Goal: Information Seeking & Learning: Check status

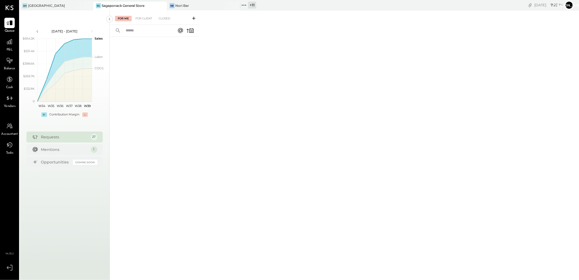
click at [254, 4] on div "+ 11" at bounding box center [252, 5] width 8 height 7
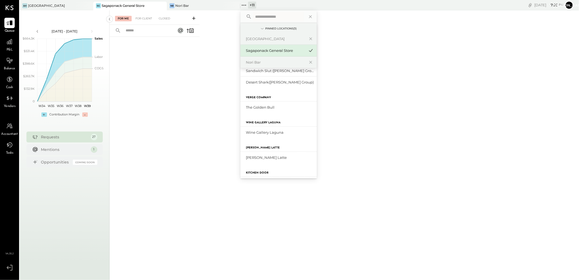
scroll to position [121, 0]
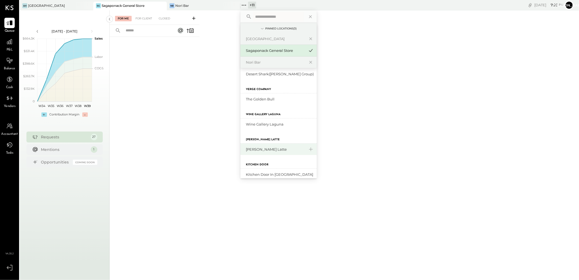
click at [258, 150] on div "[PERSON_NAME] Latte" at bounding box center [275, 149] width 59 height 5
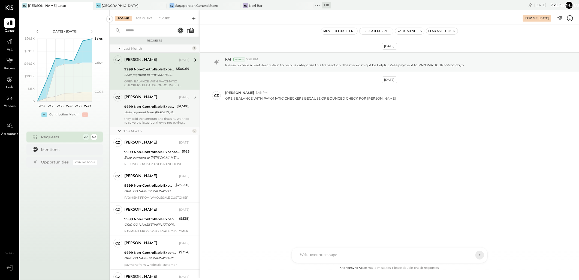
click at [161, 113] on div "Zelle payment from [PERSON_NAME] FOODS INC. 25074832983" at bounding box center [149, 111] width 51 height 5
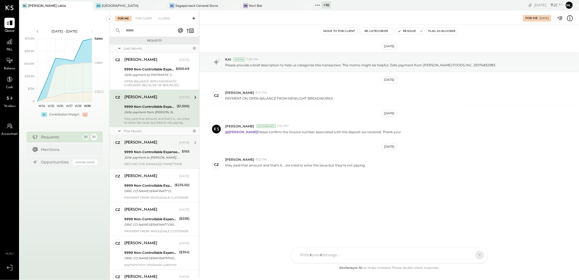
click at [148, 149] on div "9999 Non-Controllable Expenses:Other Income and Expenses:To Be Classified Zelle…" at bounding box center [152, 155] width 56 height 12
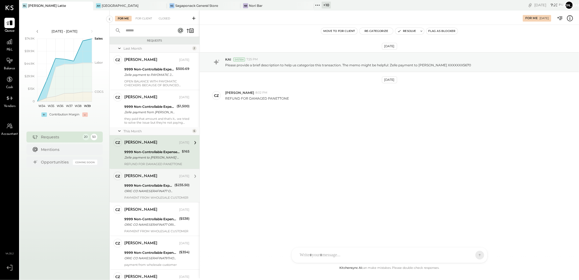
click at [152, 187] on div "9999 Non-Controllable Expenses:Other Income and Expenses:To Be Classified" at bounding box center [148, 185] width 49 height 5
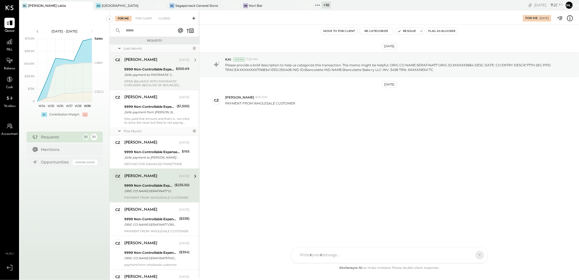
click at [153, 72] on div "Zelle payment to PAYOMATIC JPM99bc1d6yp" at bounding box center [149, 74] width 50 height 5
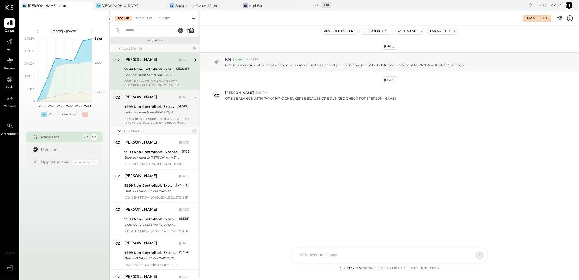
click at [154, 110] on div "Zelle payment from [PERSON_NAME] FOODS INC. 25074832983" at bounding box center [149, 111] width 51 height 5
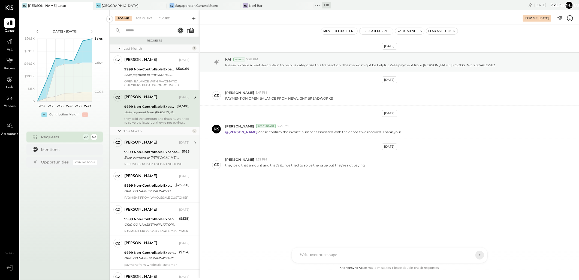
click at [160, 156] on div "Zelle payment to [PERSON_NAME] XXXXXXX5670" at bounding box center [152, 157] width 56 height 5
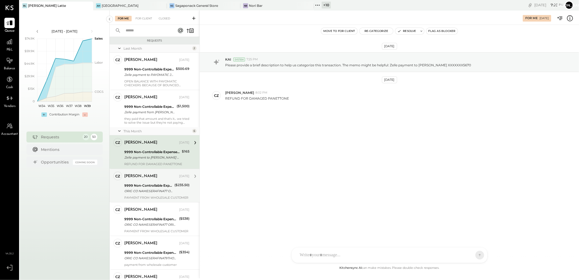
click at [151, 184] on div "9999 Non-Controllable Expenses:Other Income and Expenses:To Be Classified" at bounding box center [148, 185] width 49 height 5
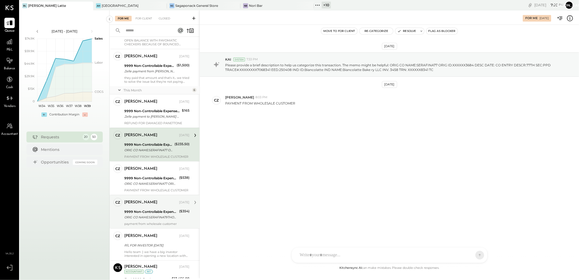
scroll to position [91, 0]
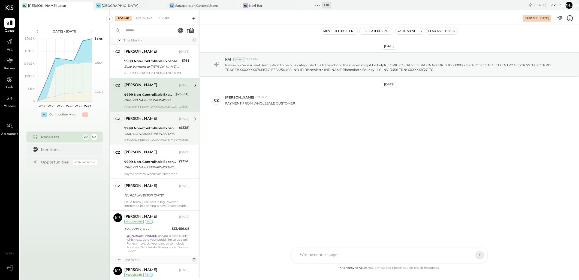
click at [159, 131] on div "ORIG CO NAME:SERAFINA77 ORIG ID:XXXXXX3684 DESC DATE: CO ENTRY DESCR:77TH SEC:P…" at bounding box center [150, 133] width 53 height 5
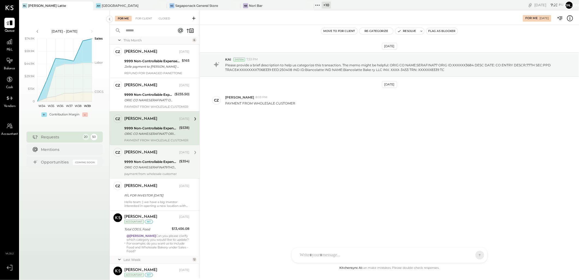
click at [162, 171] on div "[PERSON_NAME] [DATE] 9999 Non-Controllable Expenses:Other Income and Expenses:T…" at bounding box center [156, 162] width 65 height 28
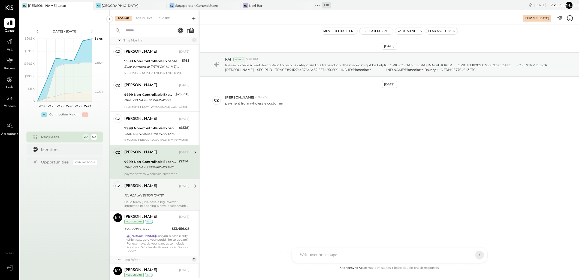
click at [150, 188] on div "[PERSON_NAME]" at bounding box center [151, 185] width 54 height 5
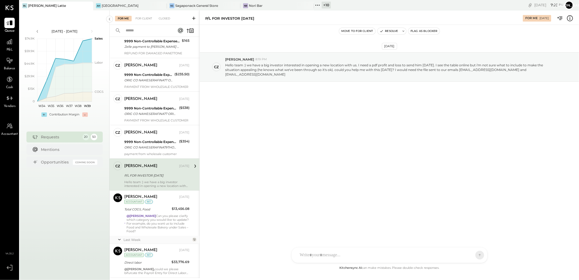
scroll to position [151, 0]
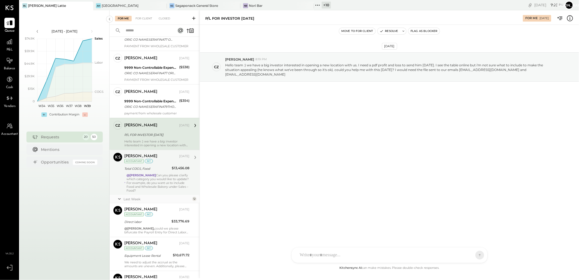
click at [141, 170] on div "Total COGS, Food" at bounding box center [147, 168] width 46 height 5
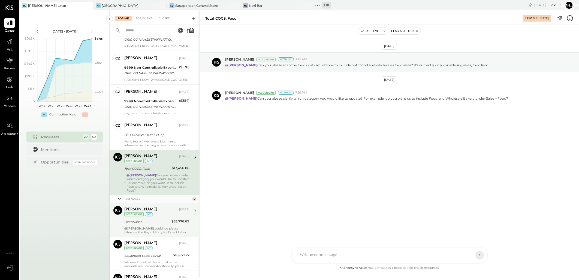
click at [167, 217] on div "[PERSON_NAME][DEMOGRAPHIC_DATA] [DATE] Accountant int" at bounding box center [156, 211] width 65 height 11
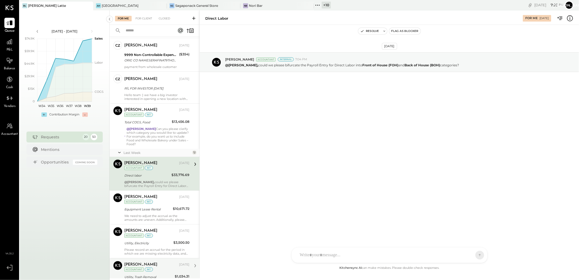
scroll to position [273, 0]
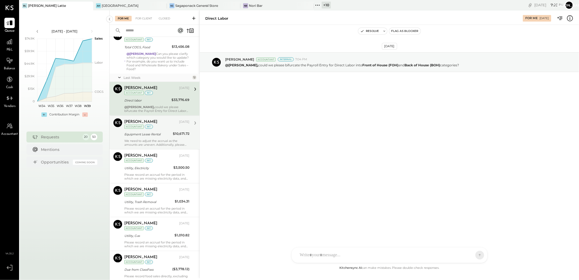
click at [162, 127] on div "[PERSON_NAME][DEMOGRAPHIC_DATA] [DATE] Accountant int" at bounding box center [156, 123] width 65 height 11
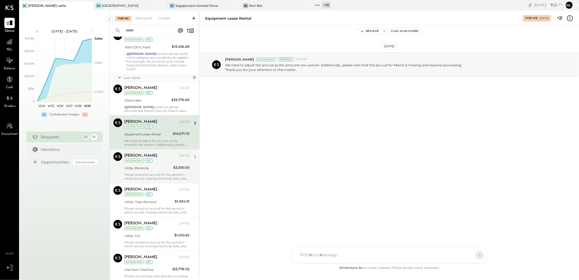
click at [166, 163] on div "[PERSON_NAME][DEMOGRAPHIC_DATA] [DATE] Accountant int" at bounding box center [156, 157] width 65 height 11
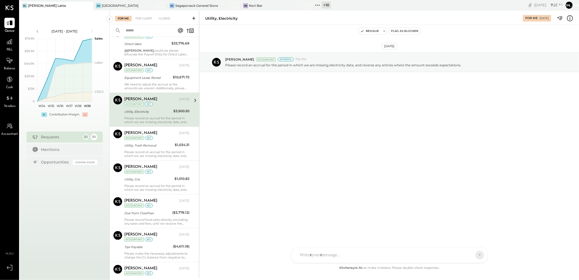
scroll to position [394, 0]
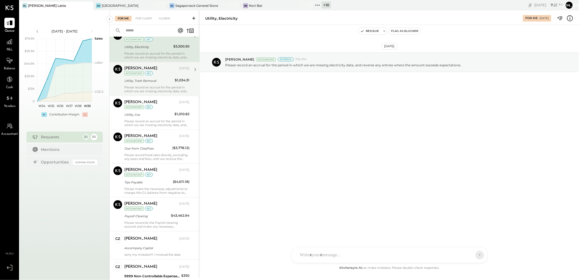
click at [162, 83] on div "Utility, Trash Removal" at bounding box center [148, 80] width 49 height 5
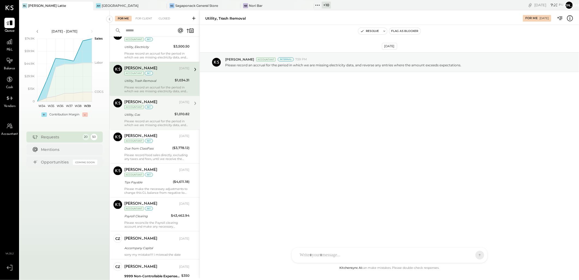
click at [160, 107] on div "[PERSON_NAME][DEMOGRAPHIC_DATA] [DATE] Accountant int" at bounding box center [156, 104] width 65 height 11
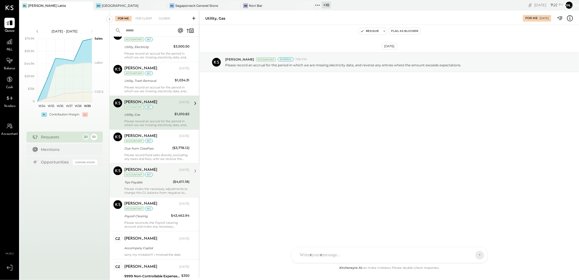
click at [148, 149] on div "Due from ClassPass" at bounding box center [147, 148] width 46 height 5
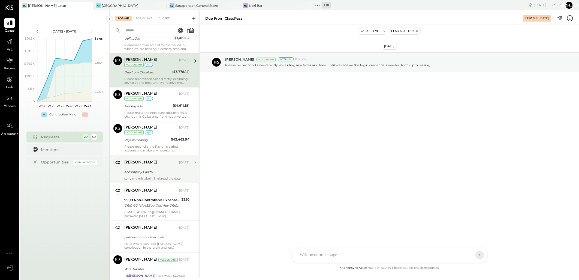
scroll to position [484, 0]
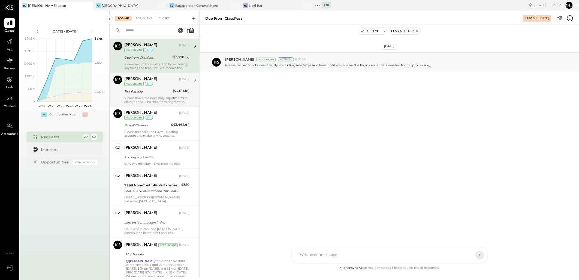
click at [153, 85] on div "[PERSON_NAME][DEMOGRAPHIC_DATA] [DATE] Accountant int" at bounding box center [156, 81] width 65 height 11
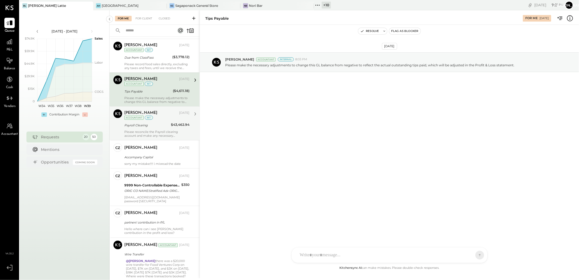
click at [147, 124] on div "Payroll Clearing" at bounding box center [146, 124] width 45 height 5
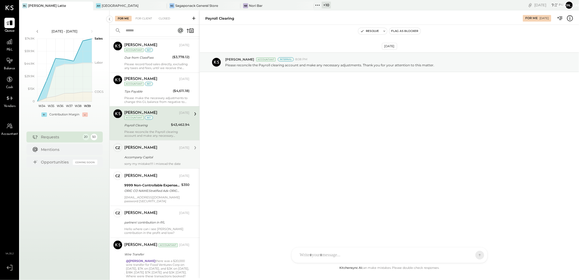
click at [144, 156] on div "Accompany Capital" at bounding box center [156, 156] width 64 height 5
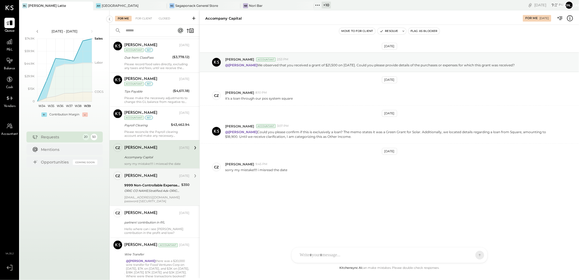
click at [141, 176] on div "[PERSON_NAME]" at bounding box center [140, 175] width 33 height 5
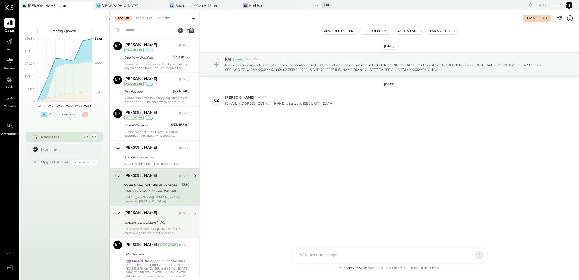
click at [154, 223] on div "partners' contribution in P/L" at bounding box center [156, 222] width 64 height 5
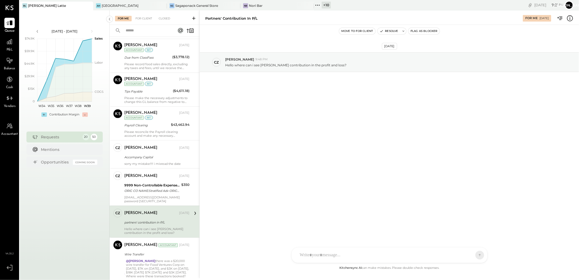
scroll to position [516, 0]
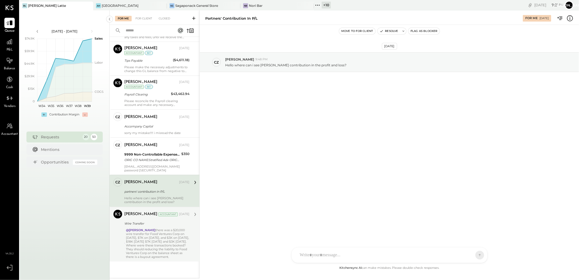
click at [148, 218] on div "[PERSON_NAME] Accountant [DATE]" at bounding box center [156, 214] width 65 height 9
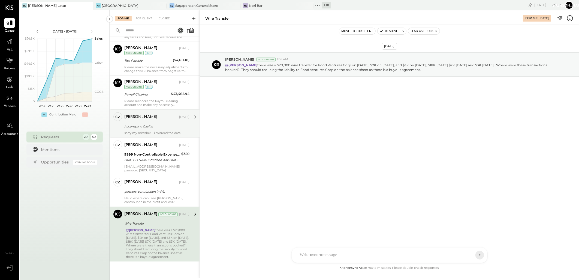
click at [156, 116] on div "[PERSON_NAME]" at bounding box center [151, 116] width 54 height 5
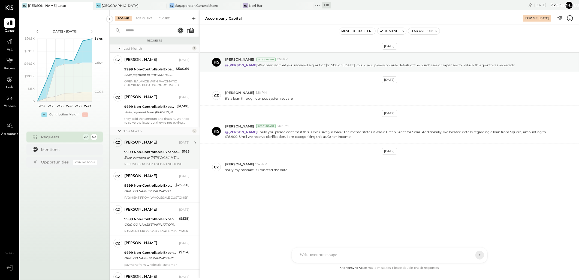
click at [150, 153] on div "9999 Non-Controllable Expenses:Other Income and Expenses:To Be Classified" at bounding box center [152, 151] width 56 height 5
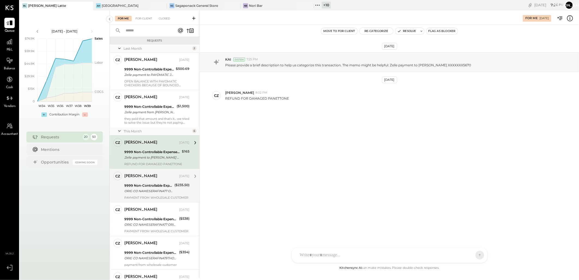
click at [157, 182] on div "9999 Non-Controllable Expenses:Other Income and Expenses:To Be Classified ORIG …" at bounding box center [148, 188] width 49 height 12
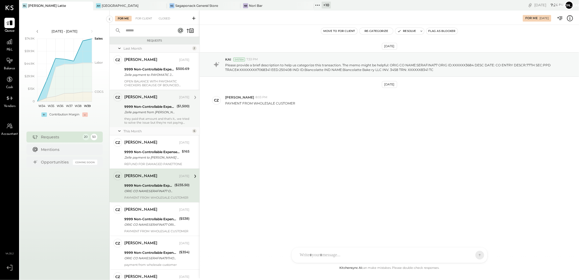
click at [155, 110] on div "Zelle payment from [PERSON_NAME] FOODS INC. 25074832983" at bounding box center [149, 111] width 51 height 5
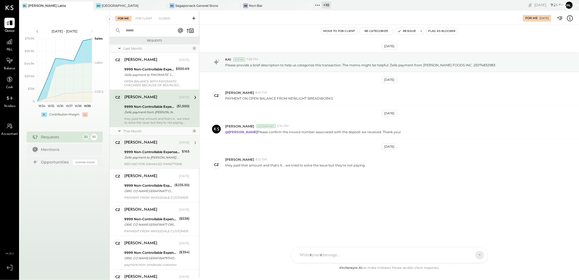
click at [158, 156] on div "Zelle payment to [PERSON_NAME] XXXXXXX5670" at bounding box center [152, 157] width 56 height 5
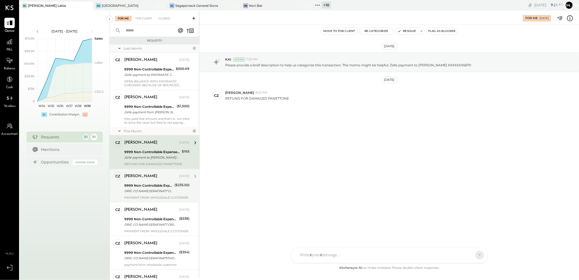
click at [162, 187] on div "9999 Non-Controllable Expenses:Other Income and Expenses:To Be Classified" at bounding box center [148, 185] width 49 height 5
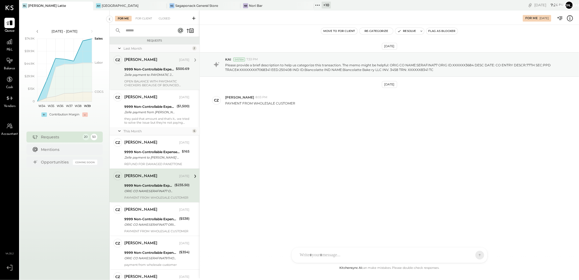
click at [149, 71] on div "9999 Non-Controllable Expenses:Other Income and Expenses:To Be Classified" at bounding box center [149, 69] width 50 height 5
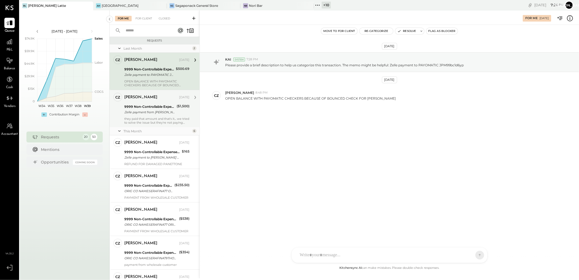
click at [146, 115] on div "9999 Non-Controllable Expenses:Other Income and Expenses:To Be Classified Zelle…" at bounding box center [149, 109] width 51 height 12
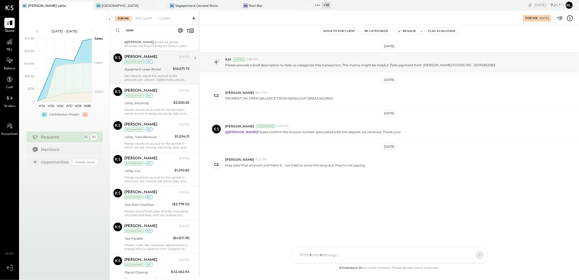
scroll to position [363, 0]
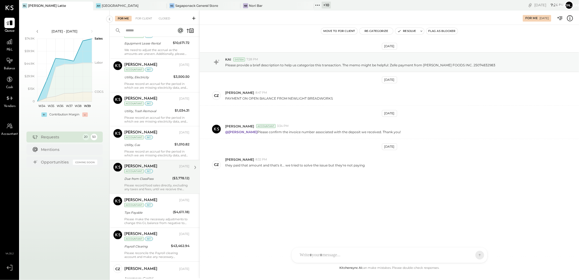
click at [145, 176] on div "Due from ClassPass" at bounding box center [147, 178] width 46 height 5
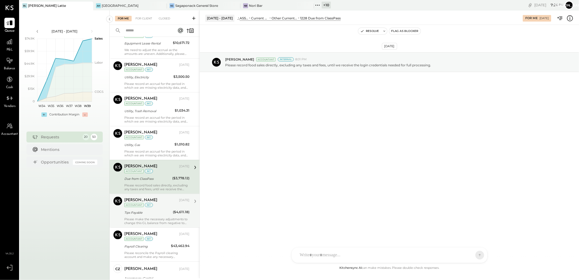
click at [148, 221] on div "Please make the necessary adjustments to change this GL balance from negative t…" at bounding box center [156, 221] width 65 height 8
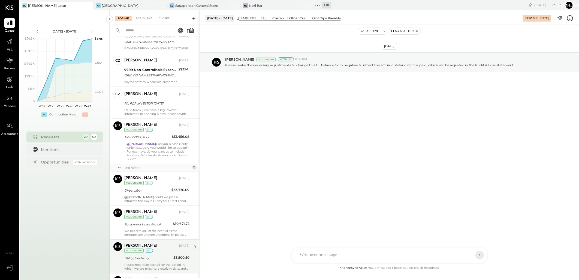
scroll to position [243, 0]
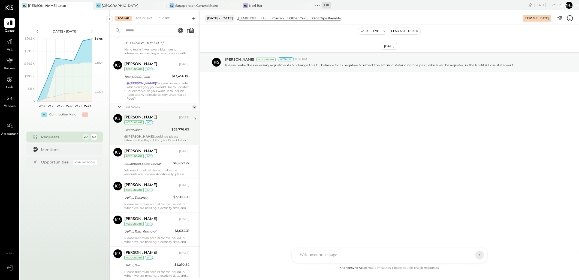
click at [157, 130] on div "Direct labor" at bounding box center [147, 129] width 46 height 5
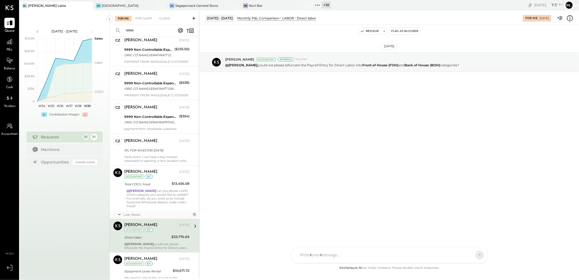
scroll to position [122, 0]
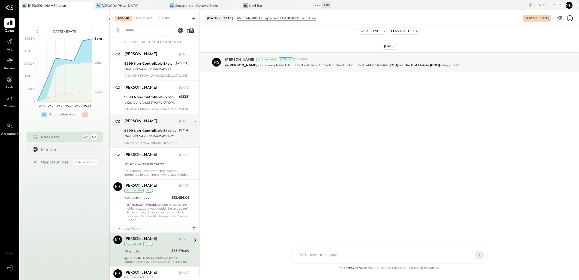
click at [151, 131] on div "9999 Non-Controllable Expenses:Other Income and Expenses:To Be Classified" at bounding box center [150, 130] width 53 height 5
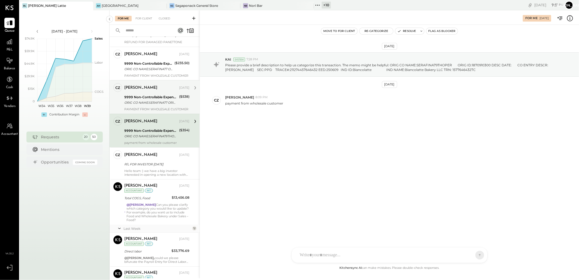
click at [153, 97] on div "9999 Non-Controllable Expenses:Other Income and Expenses:To Be Classified" at bounding box center [150, 96] width 53 height 5
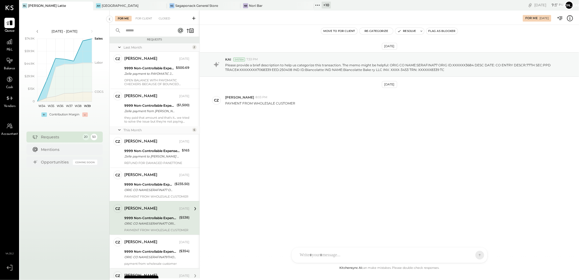
scroll to position [1, 0]
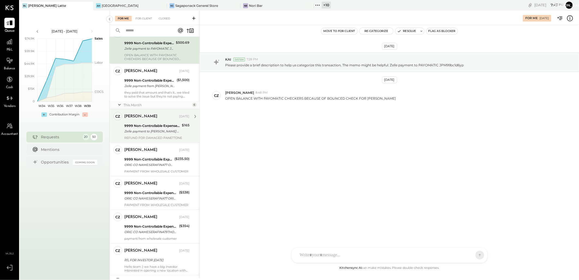
scroll to position [61, 0]
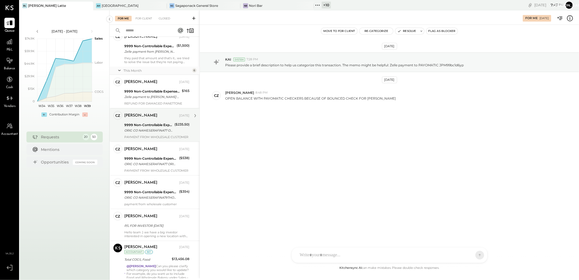
click at [162, 136] on div "PAYMENT FROM WHOLESALE CUSTOMER" at bounding box center [156, 137] width 65 height 4
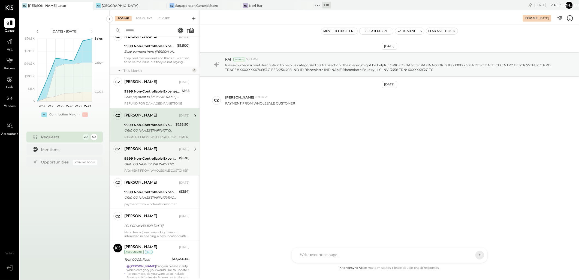
click at [158, 152] on div "[PERSON_NAME] [DATE]" at bounding box center [156, 149] width 65 height 8
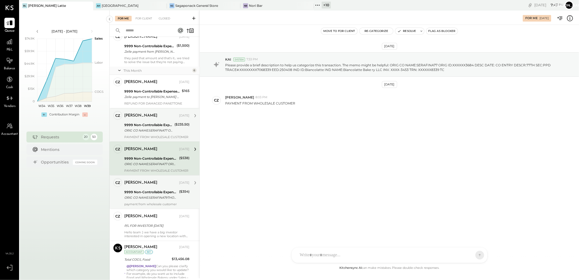
click at [165, 195] on div "ORIG CO NAME:SERAFINA79THOPER ORIG ID:1870910300 DESC DATE: CO ENTRY DESCR:[PER…" at bounding box center [150, 197] width 53 height 5
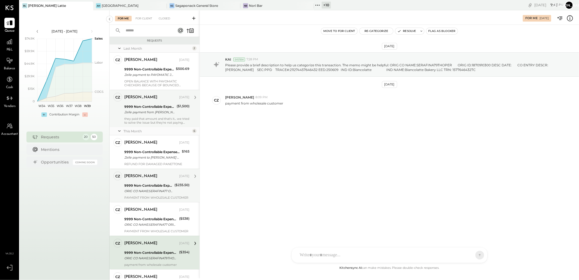
click at [146, 117] on div "they paid that amount and that's it... we tried to solve the issue but they're …" at bounding box center [156, 121] width 65 height 8
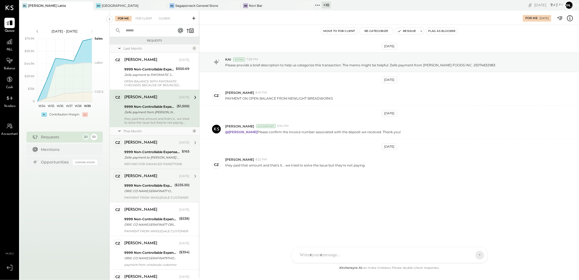
click at [150, 146] on div "Camilla Zanin Sep 09, 2025" at bounding box center [156, 143] width 65 height 8
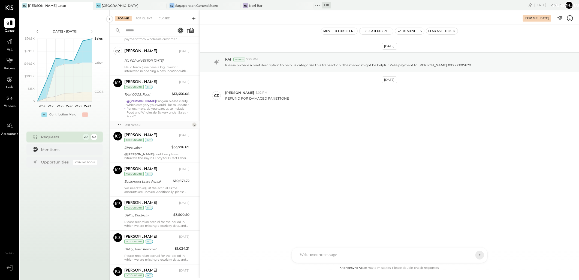
scroll to position [183, 0]
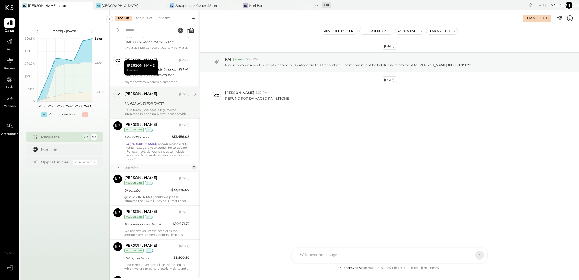
click at [151, 99] on div "Camilla Zanin Sep 09, 2025 P/L FOR INVESTOR TODAY Hello team :) we have a big i…" at bounding box center [156, 102] width 65 height 26
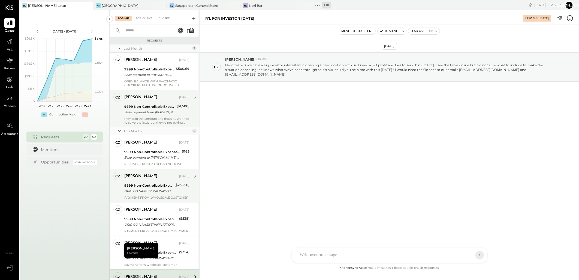
click at [150, 111] on div "Zelle payment from [PERSON_NAME] FOODS INC. 25074832983" at bounding box center [149, 111] width 51 height 5
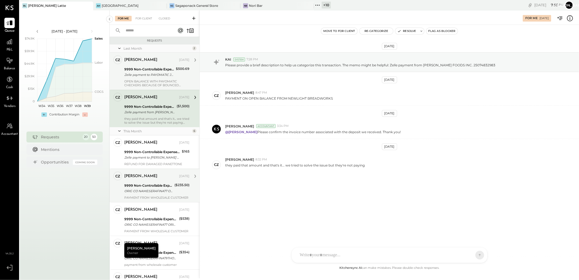
click at [158, 72] on div "Zelle payment to PAYOMATIC JPM99bc1d6yp" at bounding box center [149, 74] width 50 height 5
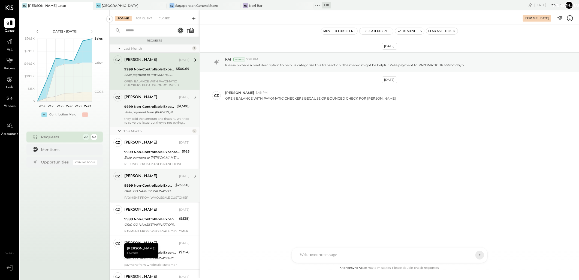
click at [156, 106] on div "9999 Non-Controllable Expenses:Other Income and Expenses:To Be Classified" at bounding box center [149, 106] width 51 height 5
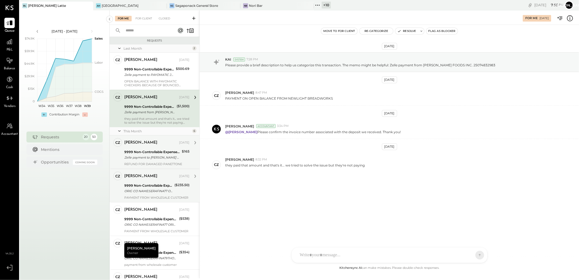
click at [148, 151] on div "9999 Non-Controllable Expenses:Other Income and Expenses:To Be Classified" at bounding box center [152, 151] width 56 height 5
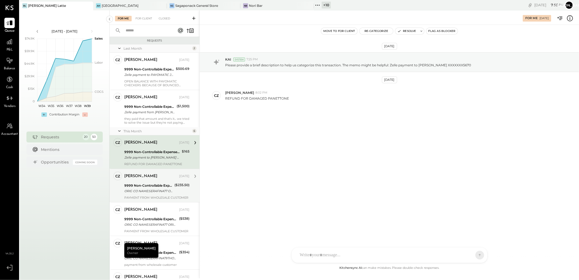
click at [175, 185] on div "($235.50)" at bounding box center [181, 184] width 15 height 5
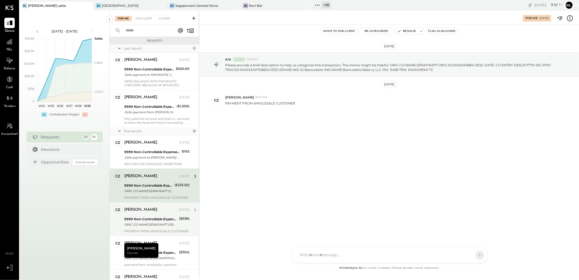
click at [167, 216] on div "9999 Non-Controllable Expenses:Other Income and Expenses:To Be Classified ORIG …" at bounding box center [150, 222] width 53 height 12
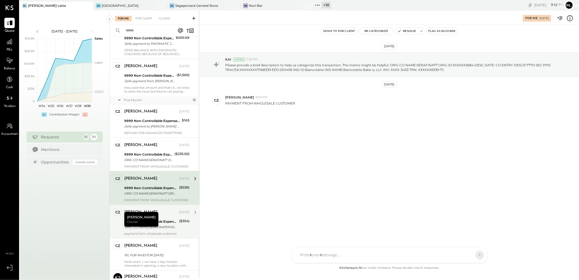
scroll to position [91, 0]
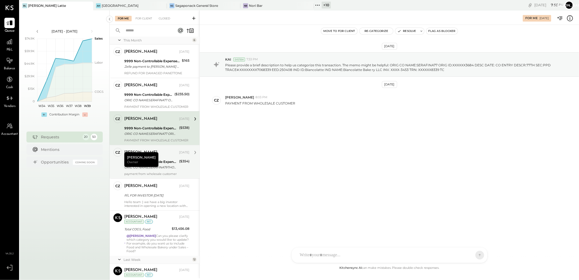
click at [163, 158] on div "9999 Non-Controllable Expenses:Other Income and Expenses:To Be Classified ORIG …" at bounding box center [150, 164] width 53 height 12
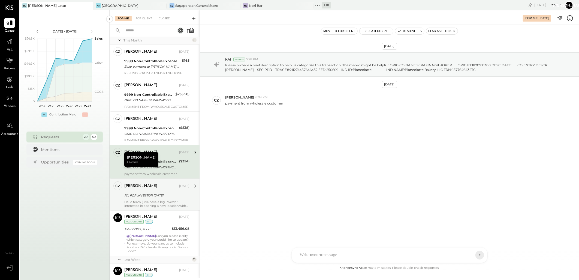
click at [159, 192] on div "P/L FOR INVESTOR [DATE]" at bounding box center [156, 195] width 64 height 7
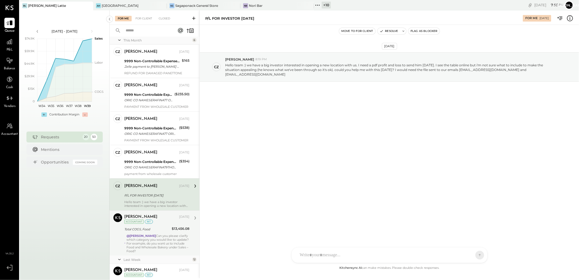
click at [160, 232] on div "Total COGS, Food" at bounding box center [147, 229] width 46 height 7
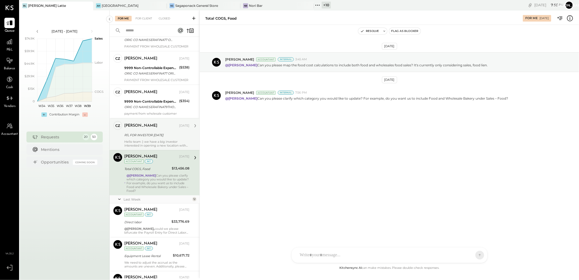
scroll to position [242, 0]
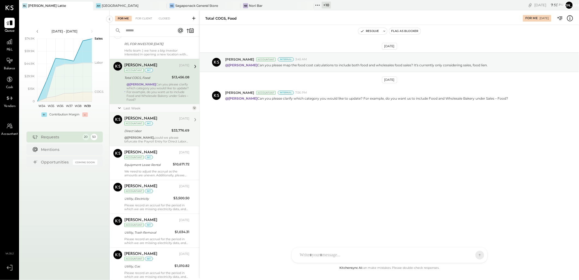
click at [153, 122] on div "[PERSON_NAME][DEMOGRAPHIC_DATA] [DATE] Accountant int" at bounding box center [156, 120] width 65 height 11
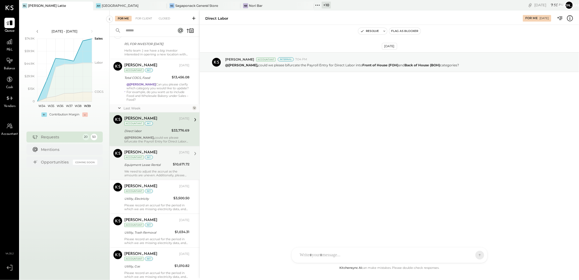
click at [170, 165] on div "Equipment Lease Rental" at bounding box center [147, 164] width 47 height 5
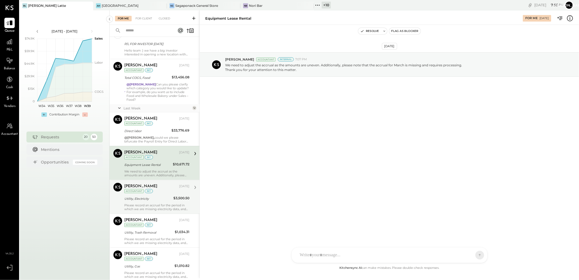
click at [162, 194] on div "[PERSON_NAME][DEMOGRAPHIC_DATA] [DATE] Accountant int" at bounding box center [156, 188] width 65 height 11
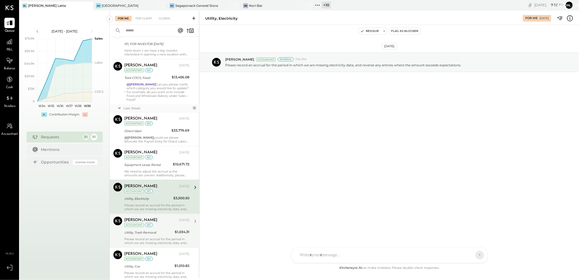
click at [160, 225] on div "[PERSON_NAME][DEMOGRAPHIC_DATA] [DATE] Accountant int" at bounding box center [156, 221] width 65 height 11
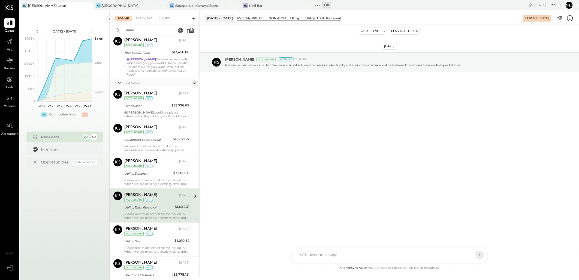
scroll to position [333, 0]
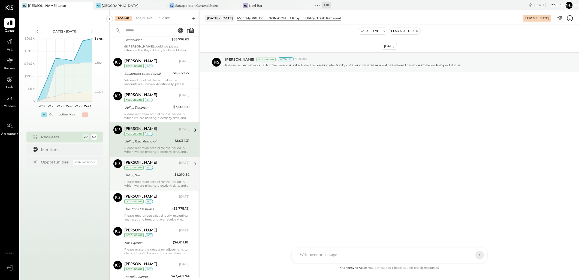
click at [157, 170] on div "[PERSON_NAME][DEMOGRAPHIC_DATA] [DATE] Accountant int" at bounding box center [156, 164] width 65 height 11
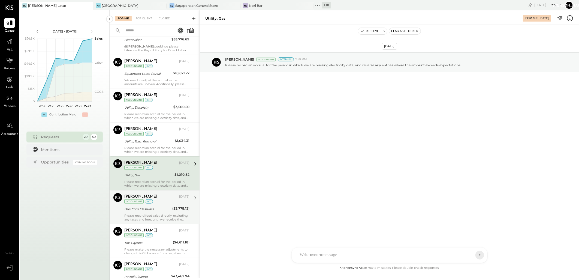
click at [156, 209] on div "Due from ClassPass" at bounding box center [147, 208] width 46 height 5
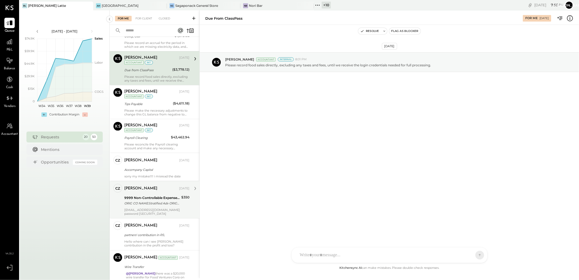
scroll to position [484, 0]
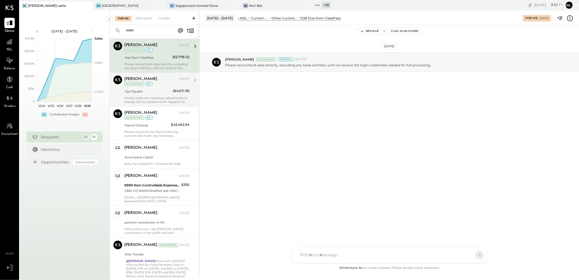
click at [150, 99] on div "Please make the necessary adjustments to change this GL balance from negative t…" at bounding box center [156, 100] width 65 height 8
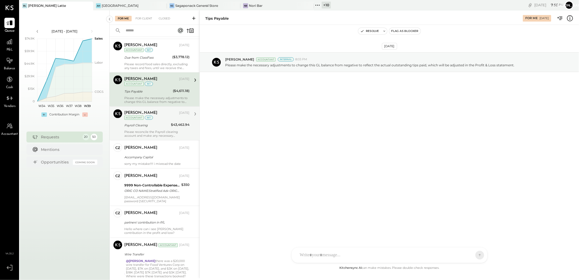
click at [151, 125] on div "Payroll Clearing" at bounding box center [146, 124] width 45 height 5
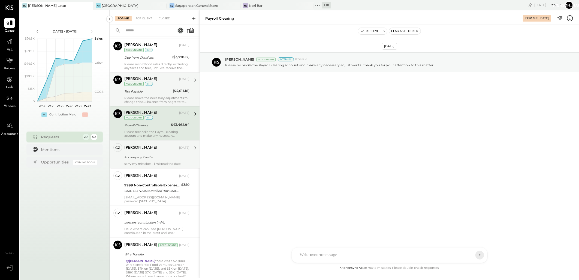
click at [161, 157] on div "Accompany Capital" at bounding box center [156, 156] width 64 height 5
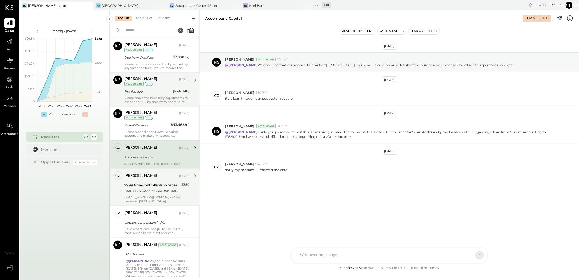
click at [152, 184] on div "9999 Non-Controllable Expenses:Other Income and Expenses:To Be Classified" at bounding box center [151, 184] width 55 height 5
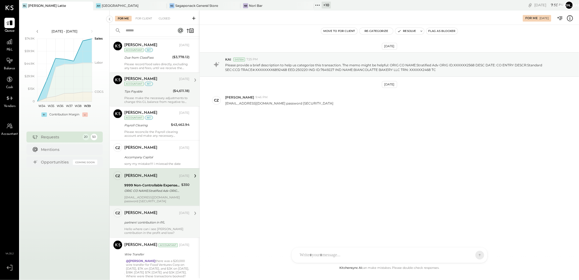
click at [159, 221] on div "partners' contribution in P/L" at bounding box center [156, 222] width 64 height 5
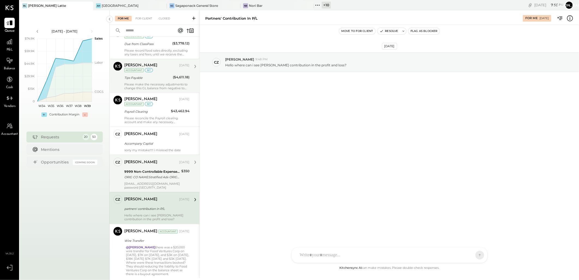
scroll to position [516, 0]
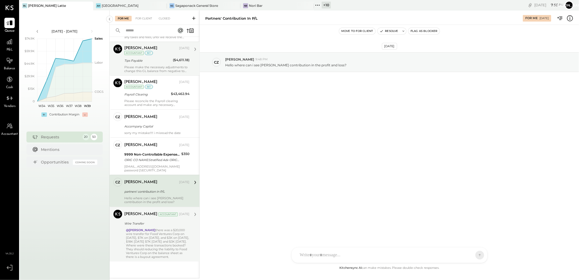
click at [162, 224] on div "Wire Transfer" at bounding box center [156, 223] width 64 height 5
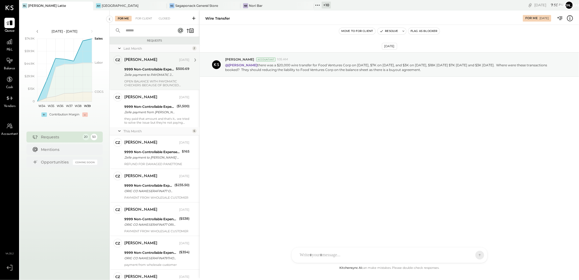
click at [147, 73] on div "Zelle payment to PAYOMATIC JPM99bc1d6yp" at bounding box center [149, 74] width 50 height 5
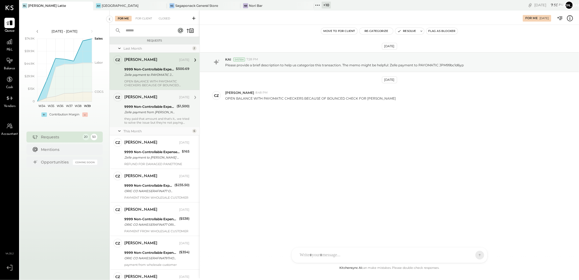
click at [151, 105] on div "9999 Non-Controllable Expenses:Other Income and Expenses:To Be Classified" at bounding box center [149, 106] width 51 height 5
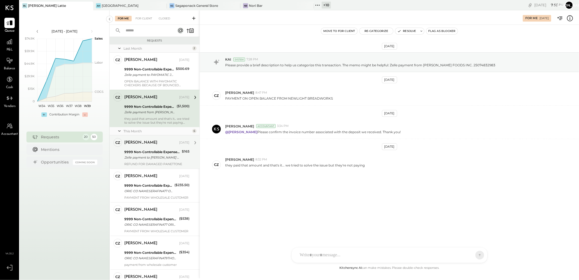
click at [160, 148] on div "Camilla Zanin Sep 09, 2025 9999 Non-Controllable Expenses:Other Income and Expe…" at bounding box center [156, 152] width 65 height 28
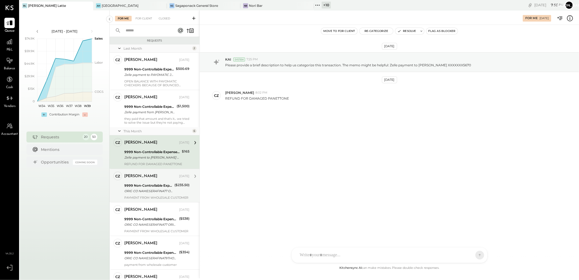
click at [156, 185] on div "9999 Non-Controllable Expenses:Other Income and Expenses:To Be Classified" at bounding box center [148, 185] width 49 height 5
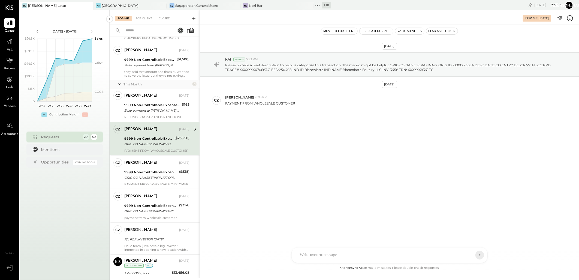
scroll to position [61, 0]
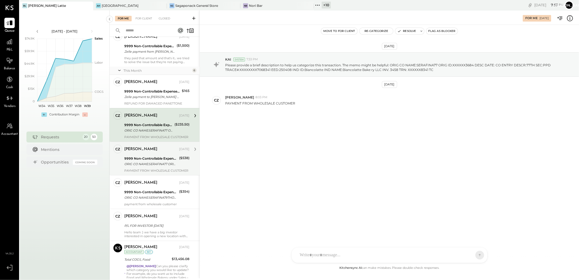
click at [164, 160] on div "9999 Non-Controllable Expenses:Other Income and Expenses:To Be Classified" at bounding box center [150, 158] width 53 height 5
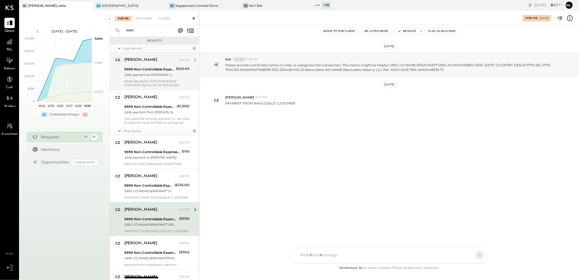
click at [159, 70] on div "9999 Non-Controllable Expenses:Other Income and Expenses:To Be Classified" at bounding box center [149, 69] width 50 height 5
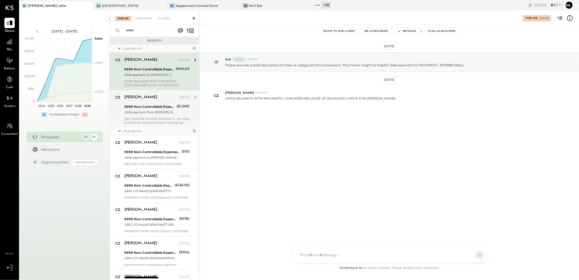
click at [156, 115] on div "9999 Non-Controllable Expenses:Other Income and Expenses:To Be Classified Zelle…" at bounding box center [149, 109] width 51 height 12
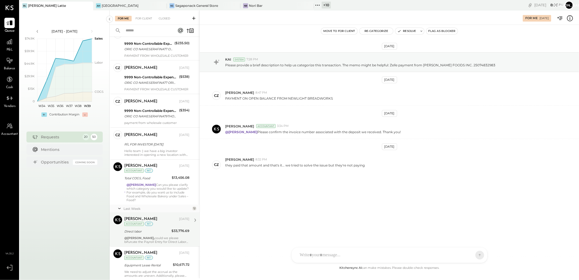
scroll to position [151, 0]
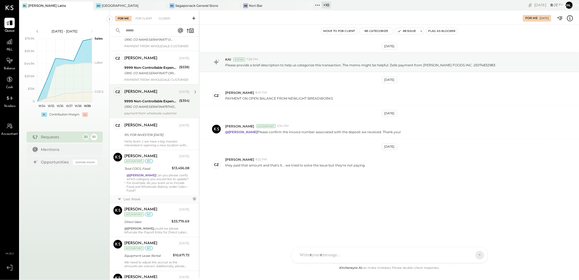
click at [167, 99] on div "9999 Non-Controllable Expenses:Other Income and Expenses:To Be Classified" at bounding box center [150, 100] width 53 height 5
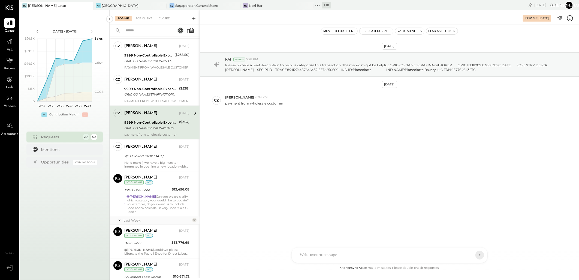
scroll to position [121, 0]
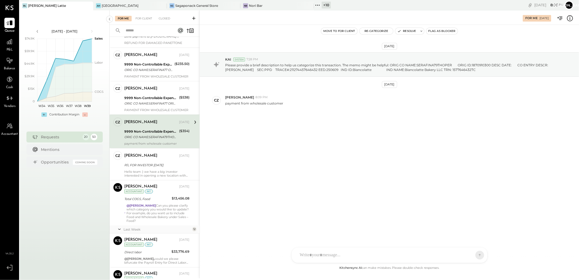
click at [387, 177] on div "Aug 28th, 2025 KAI System 7:28 PM Please provide a brief description to help us…" at bounding box center [389, 145] width 379 height 240
click at [152, 106] on div "Camilla Zanin Sep 09, 2025 9999 Non-Controllable Expenses:Other Income and Expe…" at bounding box center [156, 98] width 65 height 28
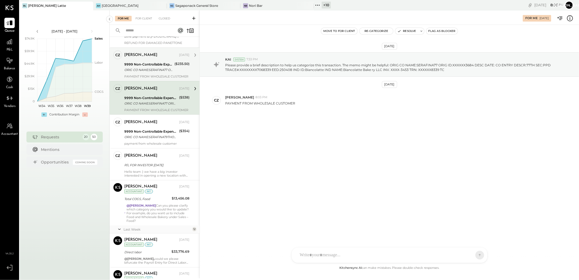
click at [153, 68] on div "ORIG CO NAME:SERAFINA77 ORIG ID:XXXXXX3684 DESC DATE: CO ENTRY DESCR:77TH SEC:P…" at bounding box center [148, 69] width 49 height 5
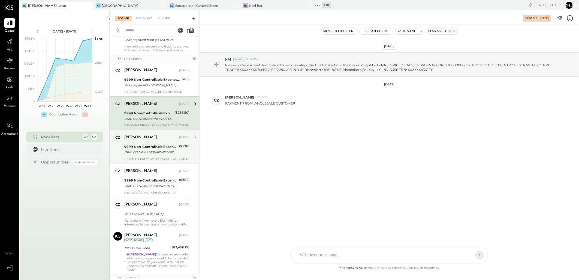
scroll to position [30, 0]
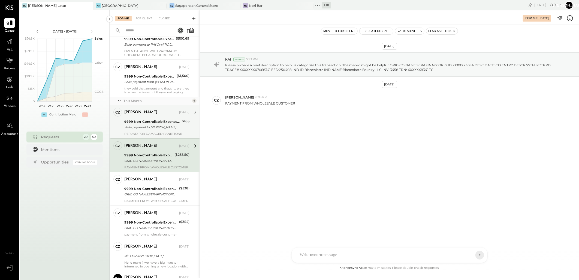
click at [148, 120] on div "9999 Non-Controllable Expenses:Other Income and Expenses:To Be Classified" at bounding box center [152, 121] width 56 height 5
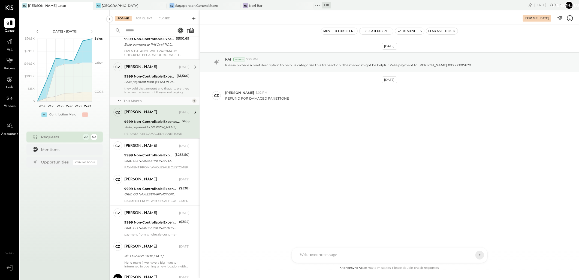
click at [151, 88] on div "they paid that amount and that's it... we tried to solve the issue but they're …" at bounding box center [156, 90] width 65 height 8
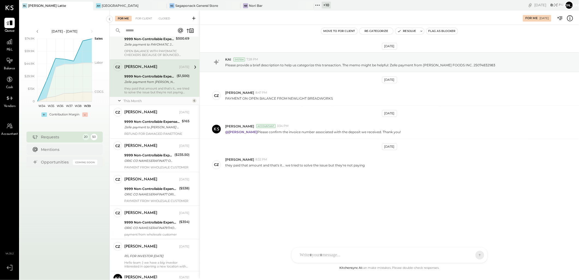
click at [153, 51] on div "OPEN BALANCE WITH PAYOMATIC CHECKERS BECAUSE OF BOUNCED CHECK FOR [PERSON_NAME]" at bounding box center [156, 53] width 65 height 8
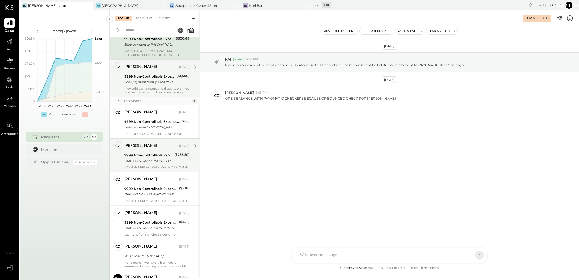
scroll to position [91, 0]
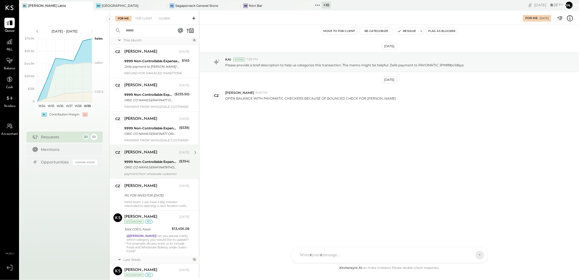
click at [141, 163] on div "9999 Non-Controllable Expenses:Other Income and Expenses:To Be Classified" at bounding box center [150, 161] width 53 height 5
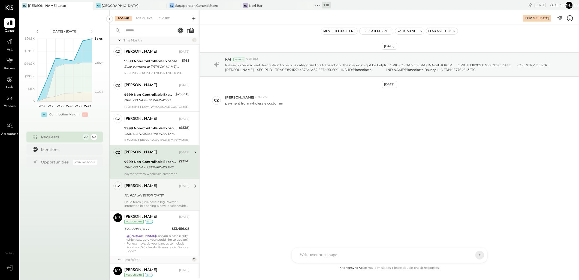
click at [143, 198] on div "P/L FOR INVESTOR [DATE]" at bounding box center [156, 194] width 64 height 5
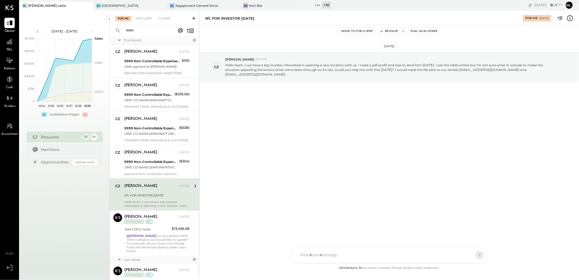
scroll to position [151, 0]
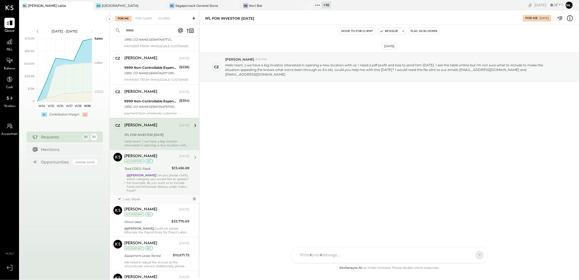
click at [147, 184] on div "@Joseph Shin Can you please clarify which category you would like to update? Fo…" at bounding box center [157, 182] width 63 height 19
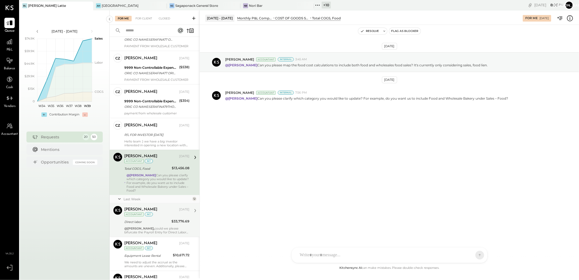
click at [158, 226] on div "Navin Jain Sep 16, 2025 Accountant int Direct labor $33,776.69 @Janvi Soni, cou…" at bounding box center [156, 220] width 65 height 28
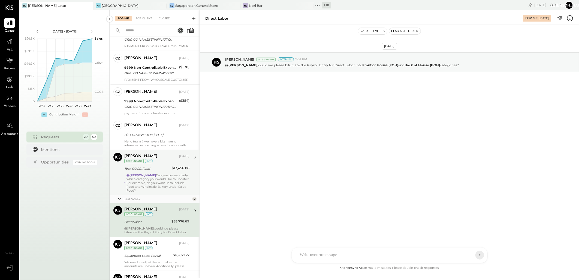
click at [155, 185] on div "@Joseph Shin Can you please clarify which category you would like to update? Fo…" at bounding box center [157, 182] width 63 height 19
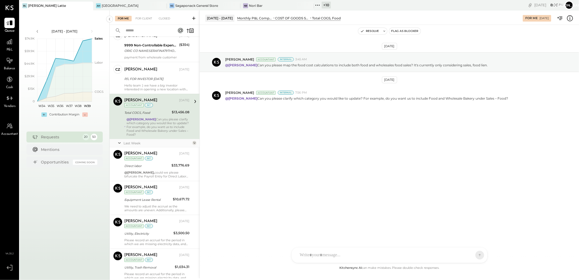
scroll to position [212, 0]
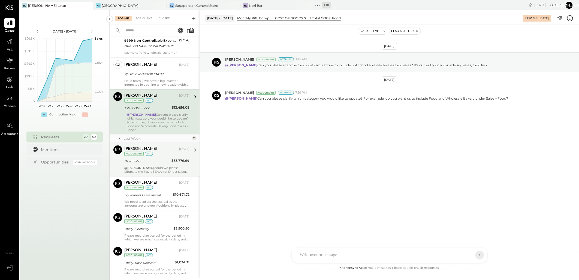
click at [159, 164] on div "Direct labor" at bounding box center [147, 161] width 46 height 7
